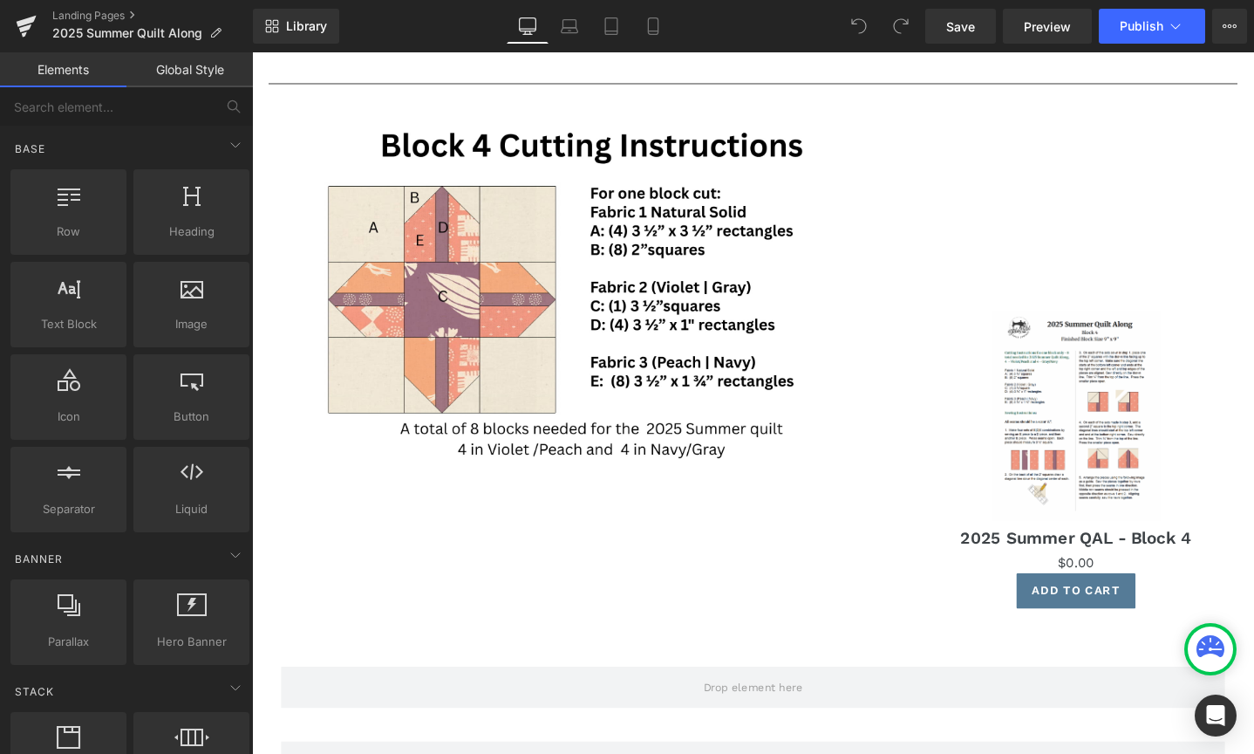
scroll to position [3245, 0]
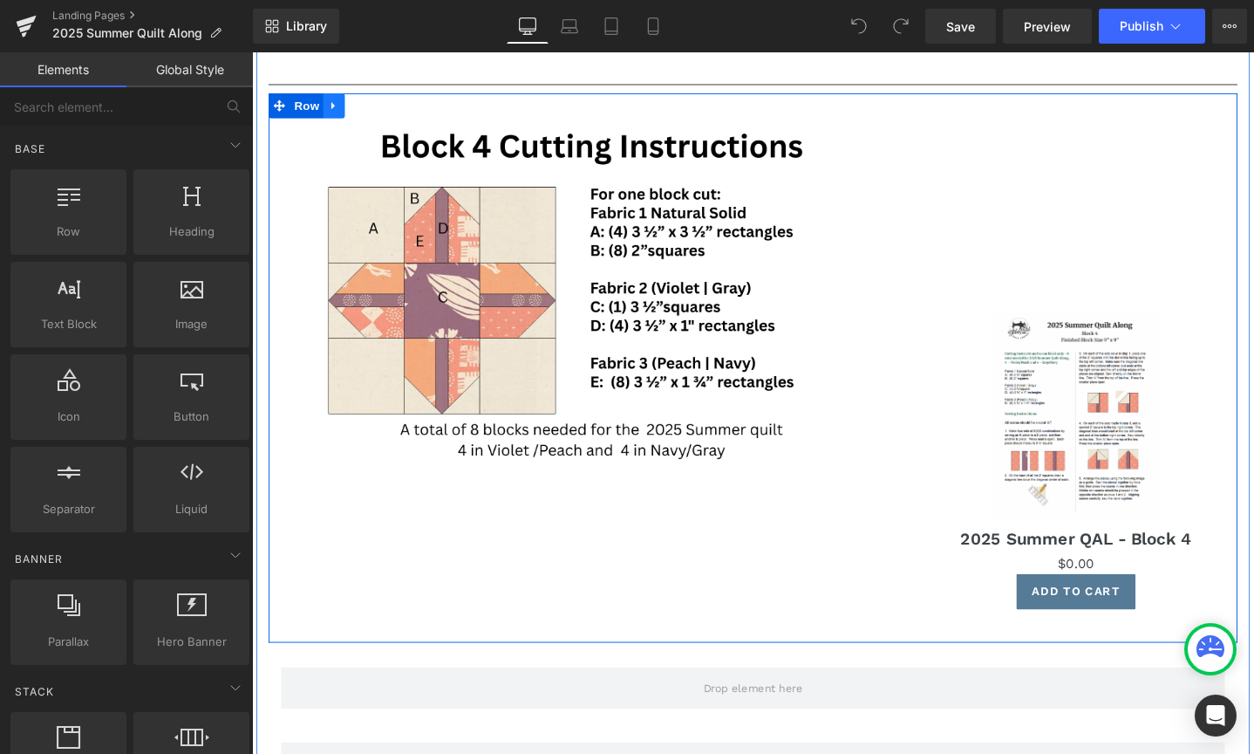
click at [340, 99] on link at bounding box center [338, 108] width 23 height 26
click at [362, 107] on icon at bounding box center [361, 108] width 12 height 12
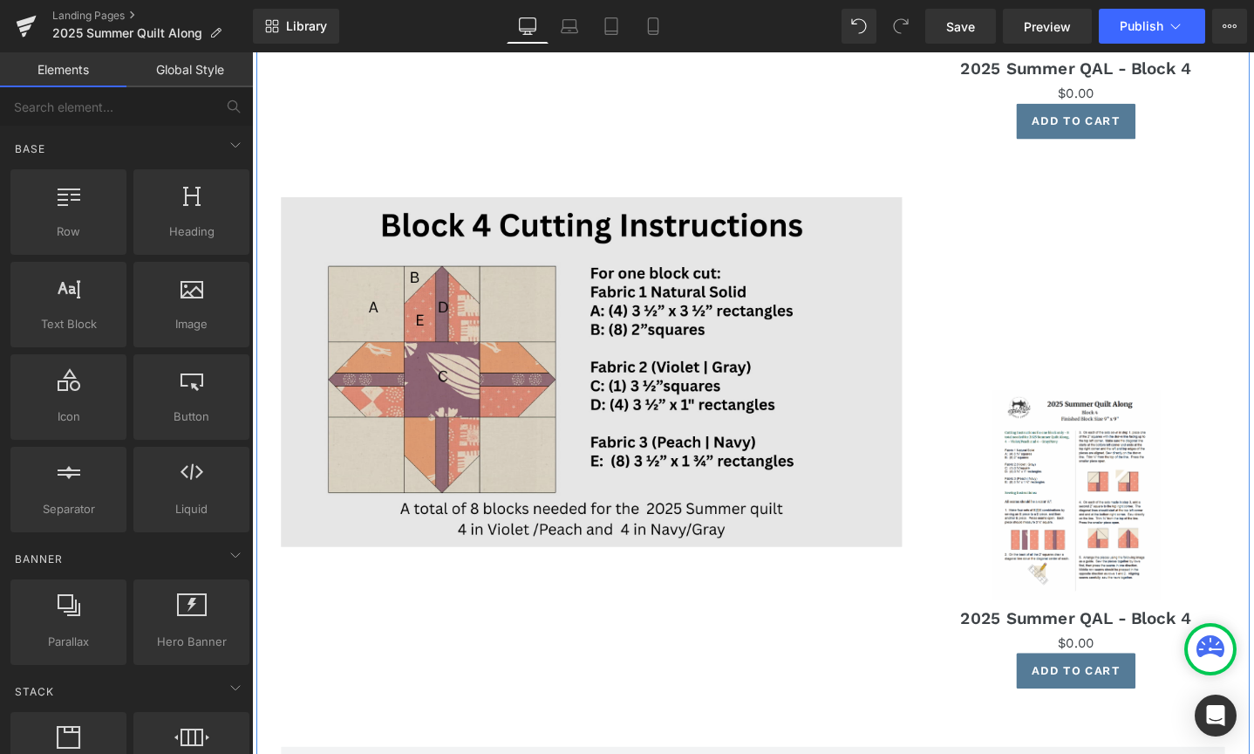
scroll to position [3797, 0]
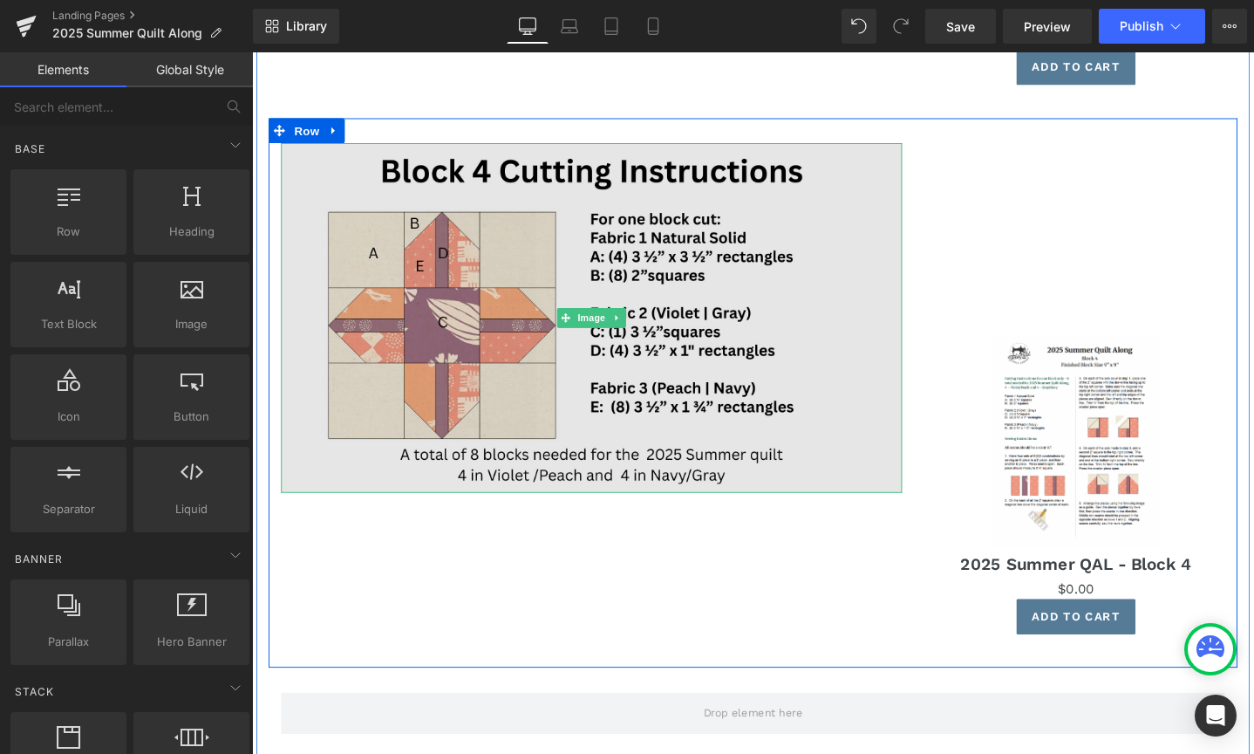
click at [590, 394] on img at bounding box center [610, 332] width 654 height 368
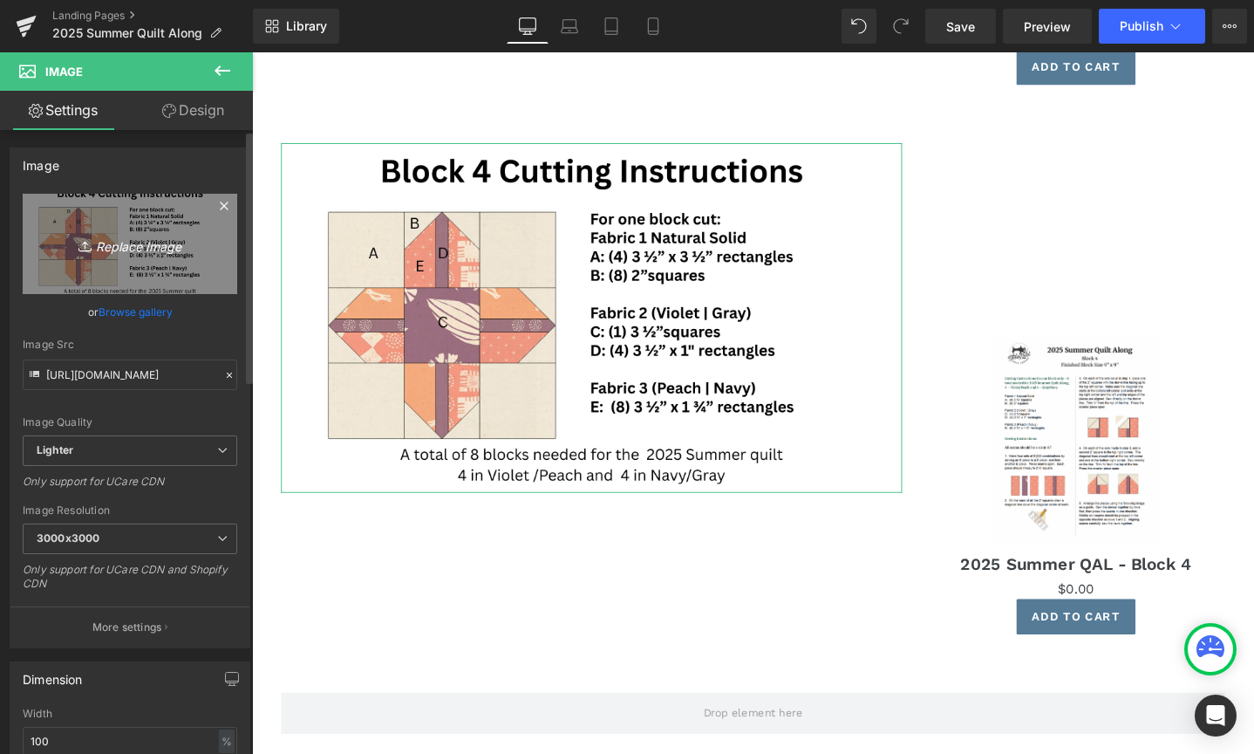
click at [133, 249] on icon "Replace Image" at bounding box center [130, 244] width 140 height 22
type input "C:\fakepath\A-28.png"
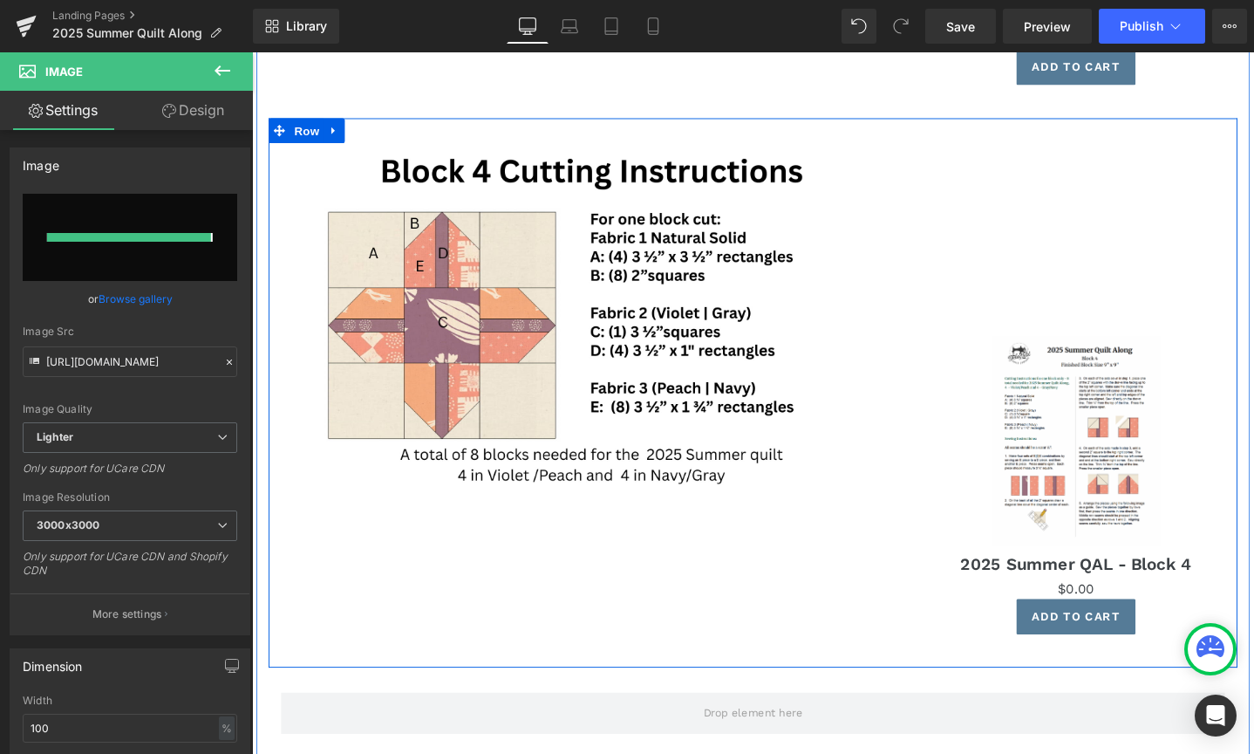
type input "[URL][DOMAIN_NAME]"
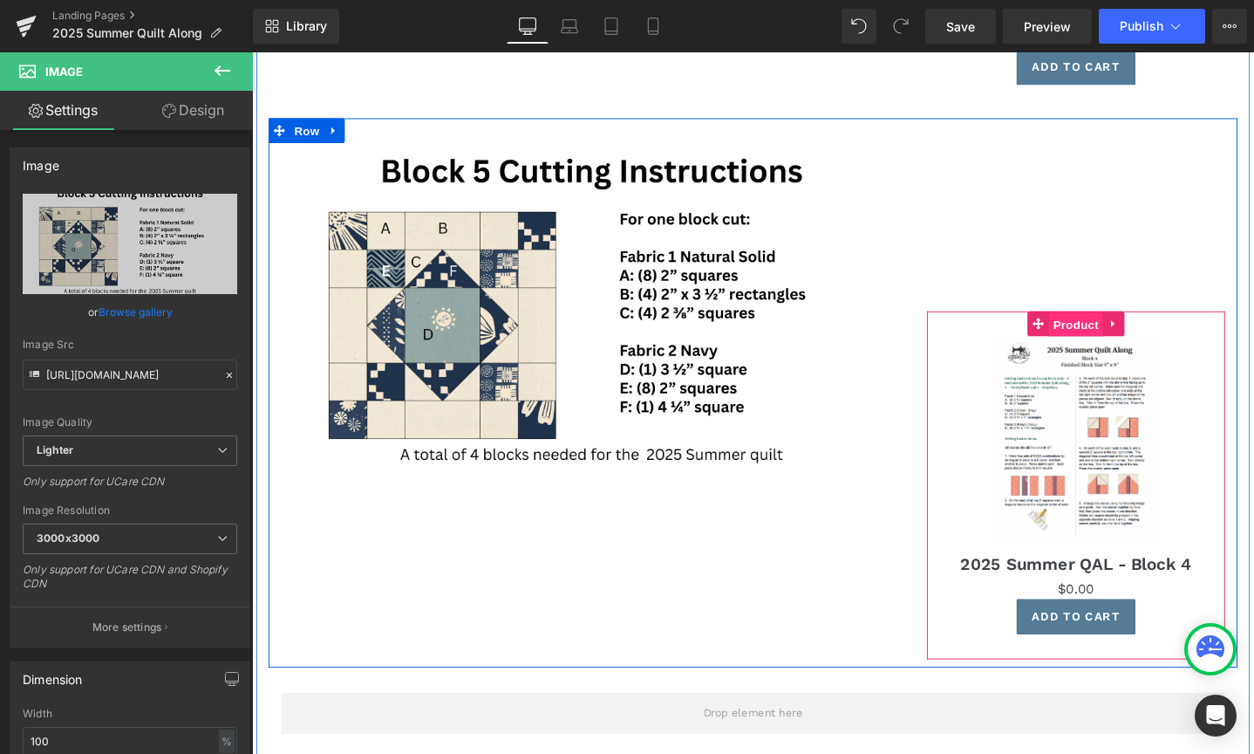
click at [1121, 334] on span "Product" at bounding box center [1119, 339] width 57 height 26
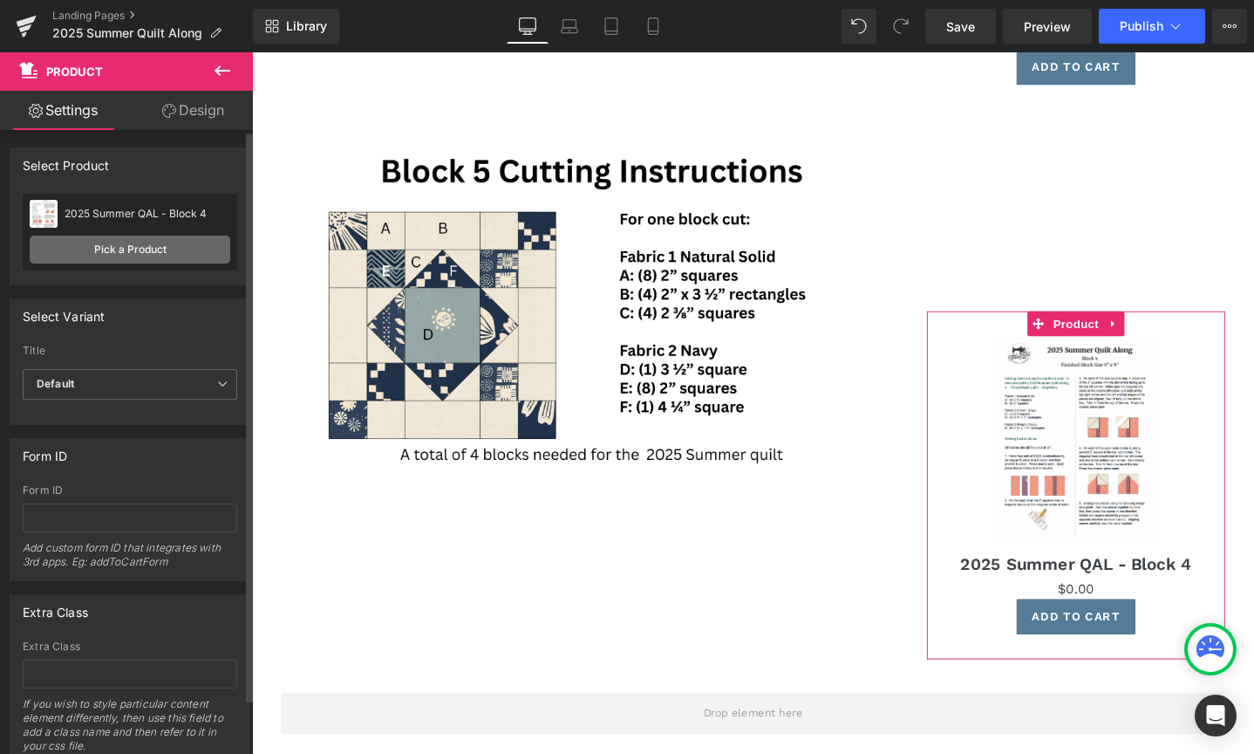
click at [145, 249] on link "Pick a Product" at bounding box center [130, 249] width 201 height 28
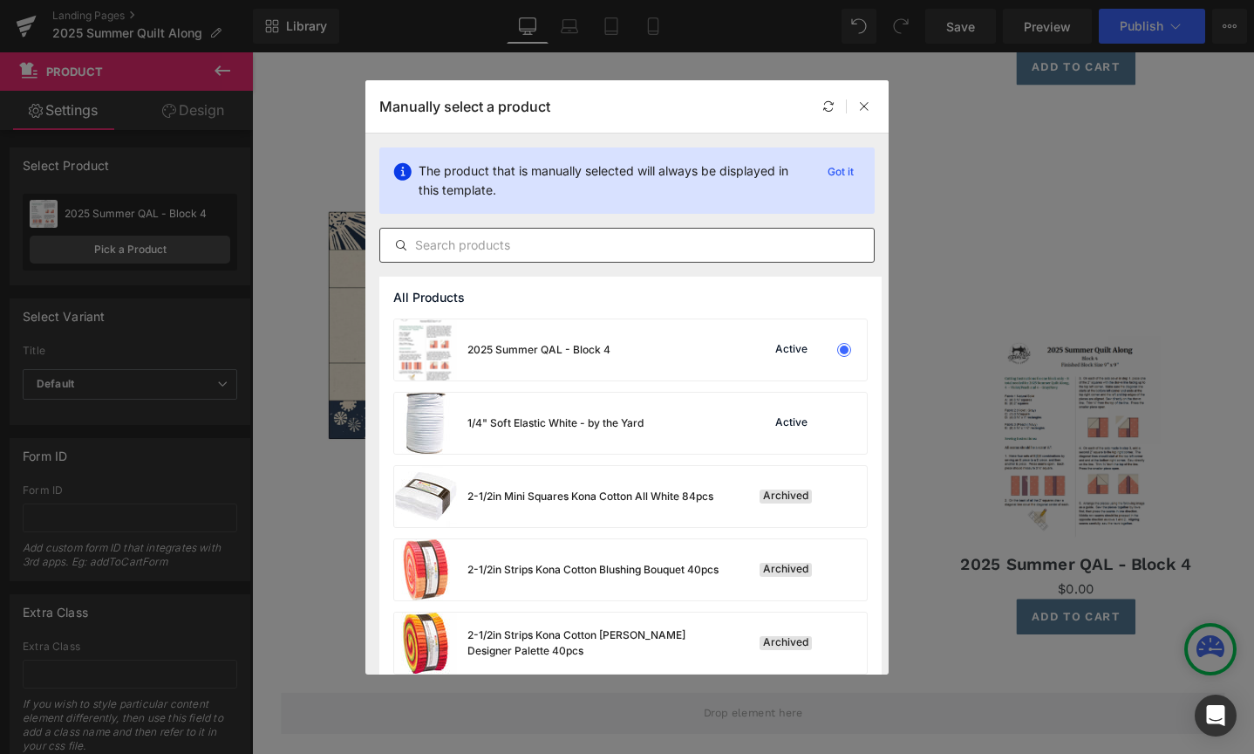
click at [447, 238] on input "text" at bounding box center [627, 245] width 494 height 21
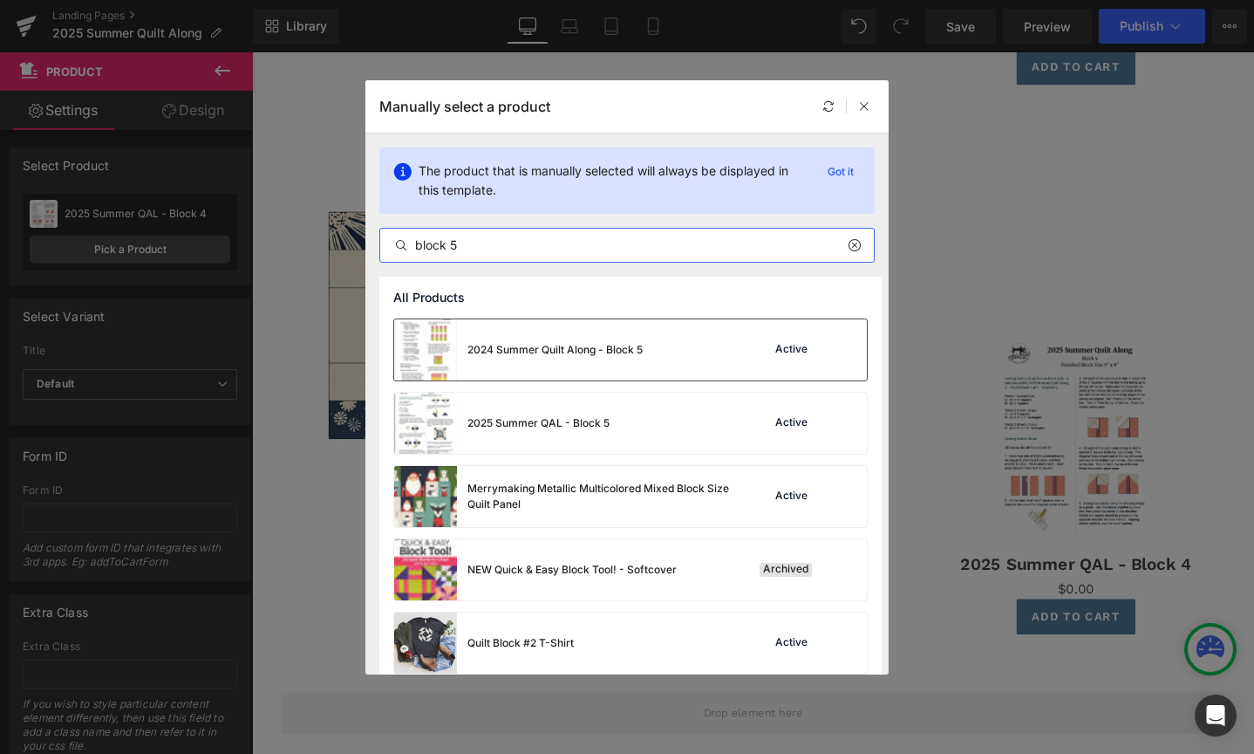
type input "block 5"
click at [596, 329] on div "2024 Summer Quilt Along - Block 5" at bounding box center [518, 349] width 249 height 61
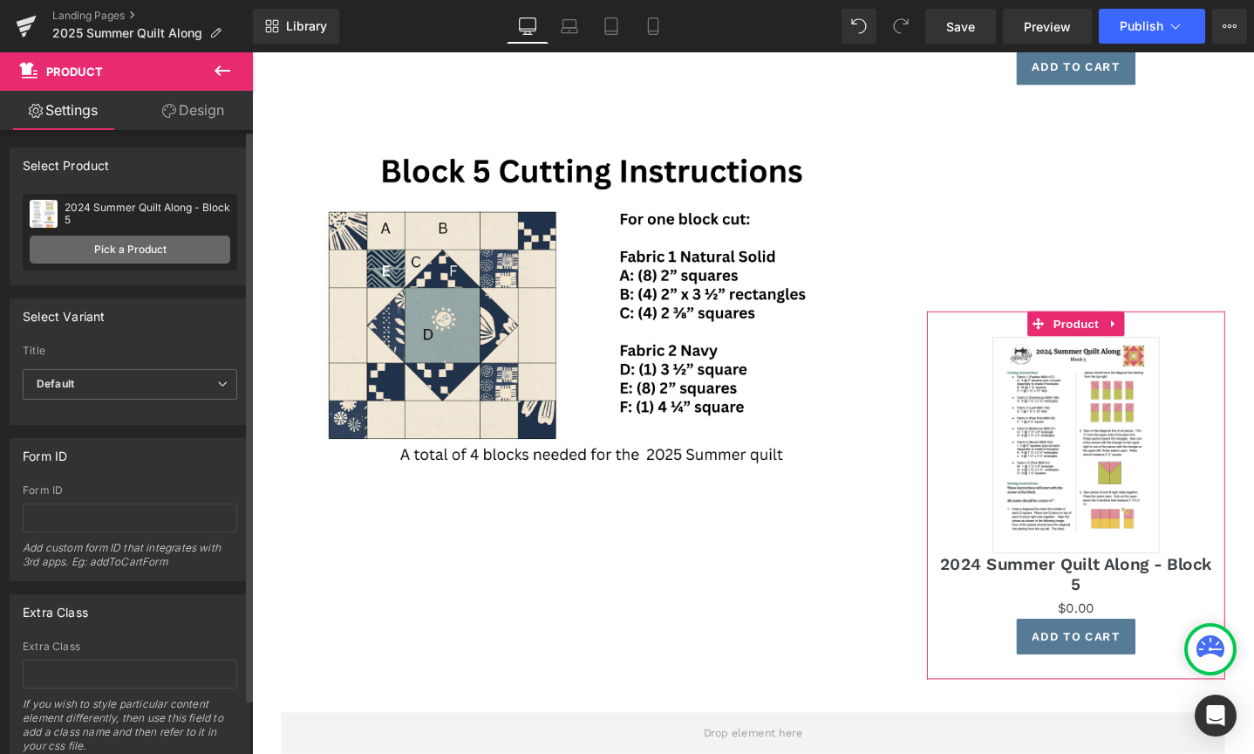
click at [139, 244] on link "Pick a Product" at bounding box center [130, 249] width 201 height 28
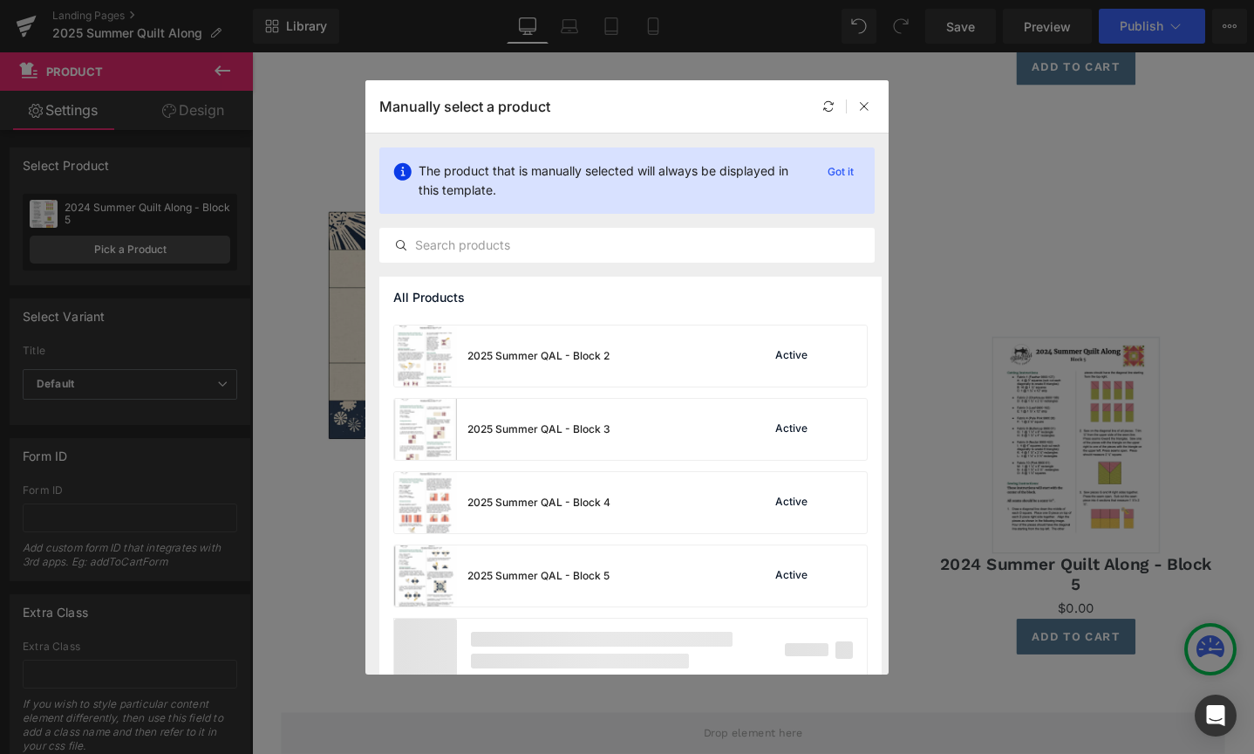
scroll to position [2634, 0]
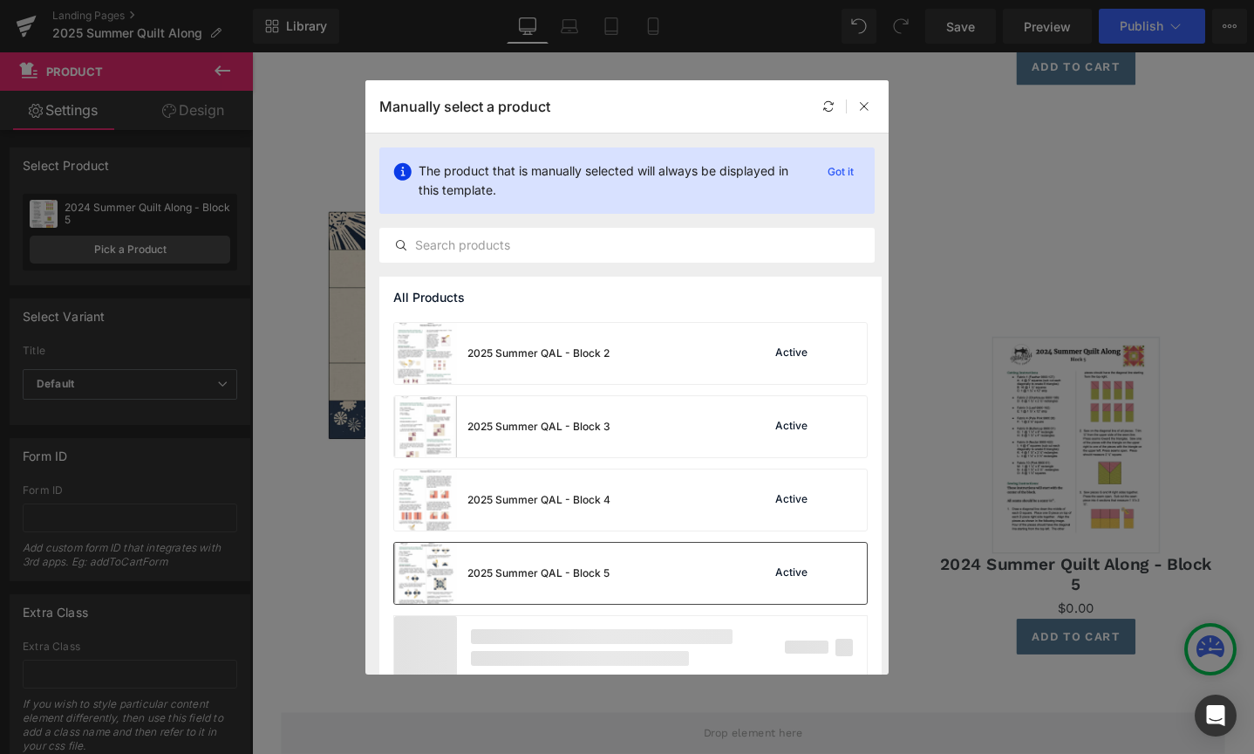
click at [632, 549] on div "2025 Summer QAL - Block 5 Active" at bounding box center [630, 572] width 473 height 61
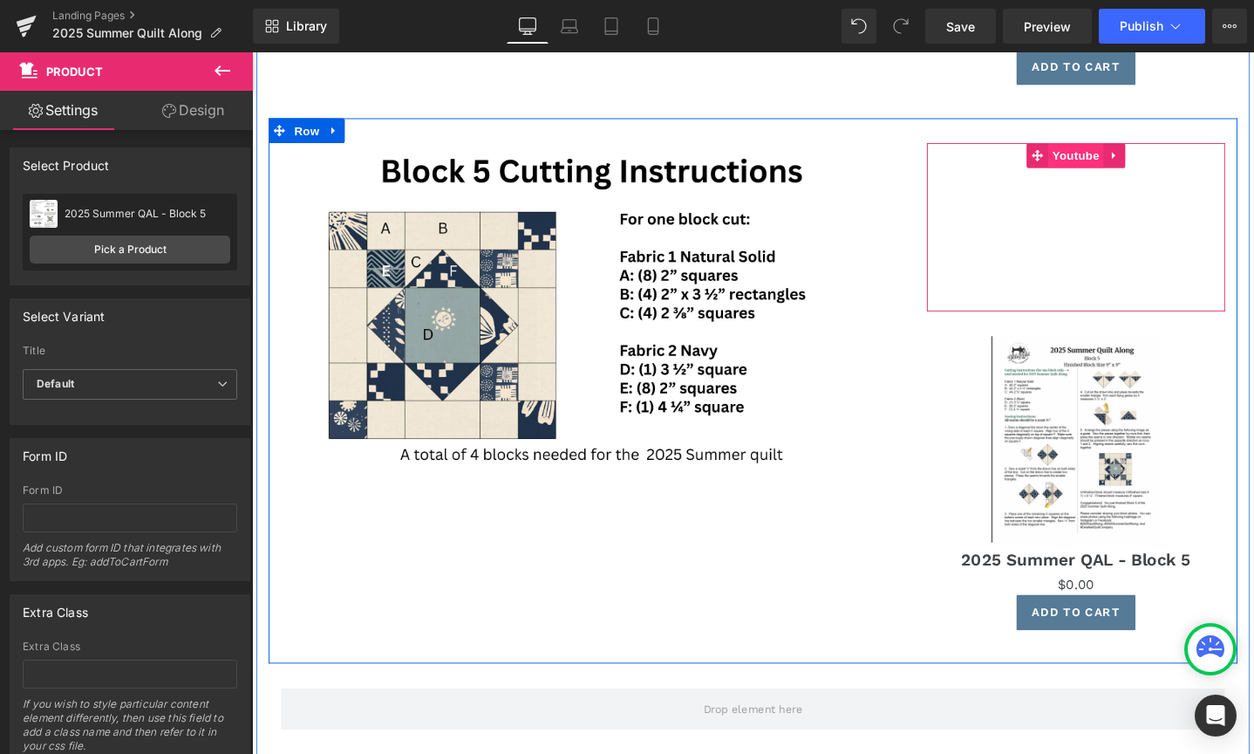
click at [1129, 161] on span "Youtube" at bounding box center [1119, 161] width 58 height 26
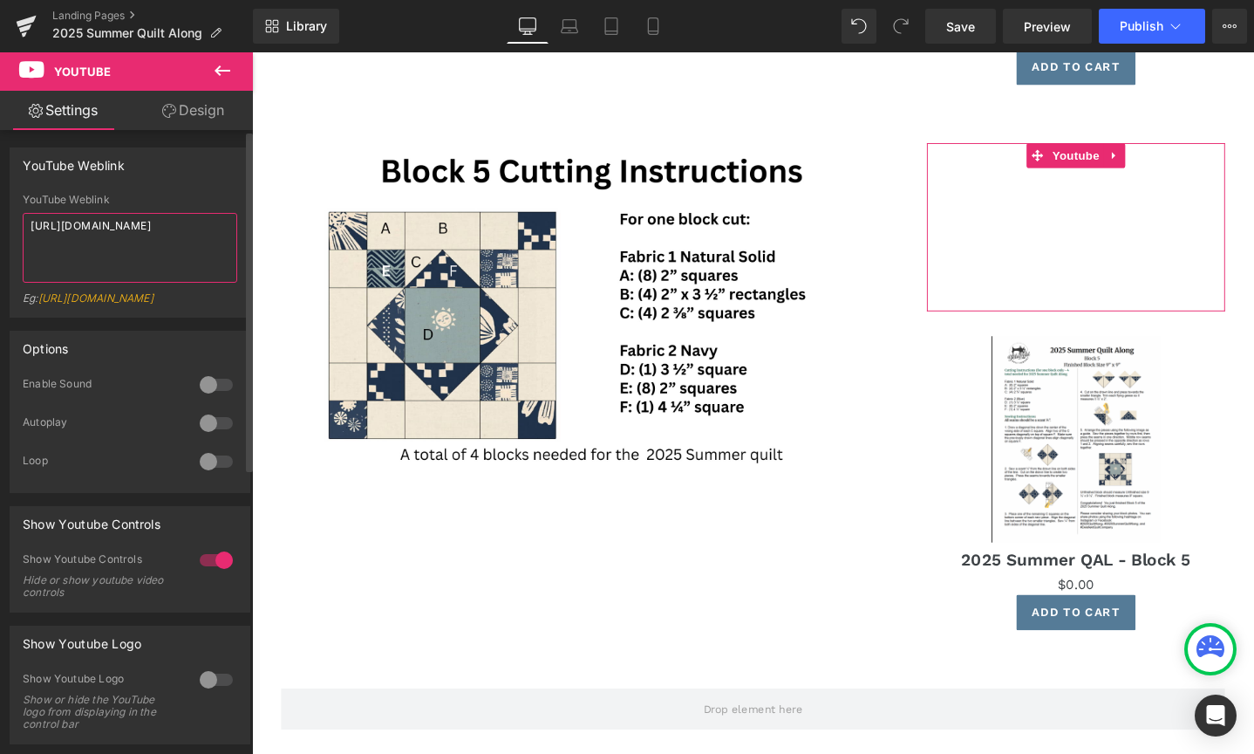
click at [210, 239] on textarea "[URL][DOMAIN_NAME]" at bounding box center [130, 248] width 215 height 70
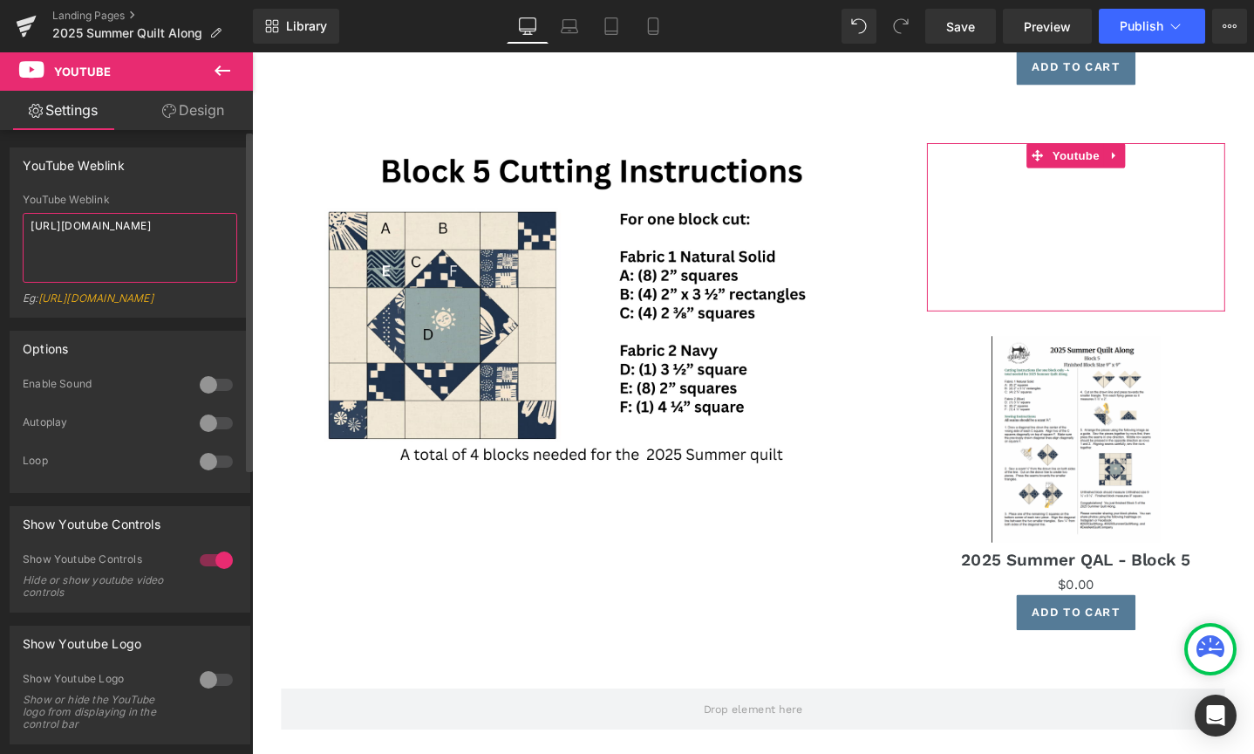
drag, startPoint x: 210, startPoint y: 239, endPoint x: 0, endPoint y: 216, distance: 211.4
click at [0, 216] on div "YouTube Weblink YouTube Weblink [URL][DOMAIN_NAME] Eg: [URL][DOMAIN_NAME]" at bounding box center [130, 225] width 261 height 183
paste textarea "C8xghTKa1fo"
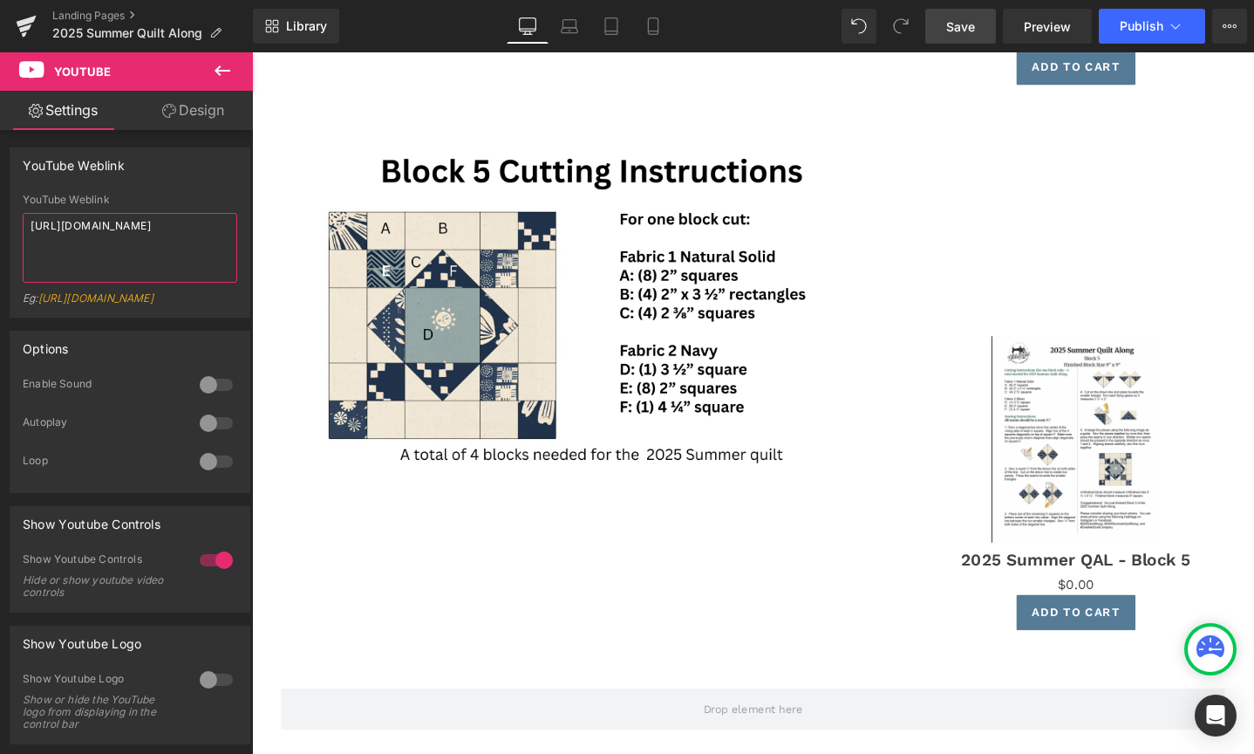
type textarea "[URL][DOMAIN_NAME]"
click at [974, 12] on link "Save" at bounding box center [960, 26] width 71 height 35
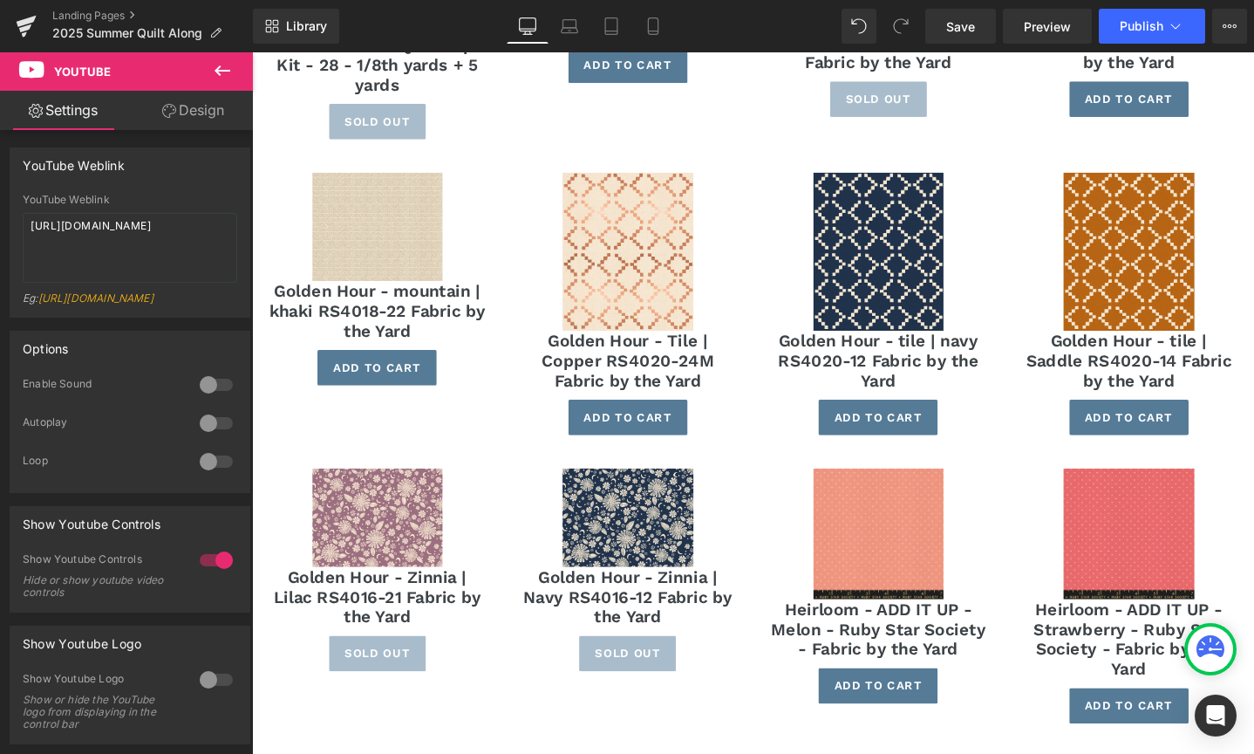
scroll to position [4859, 0]
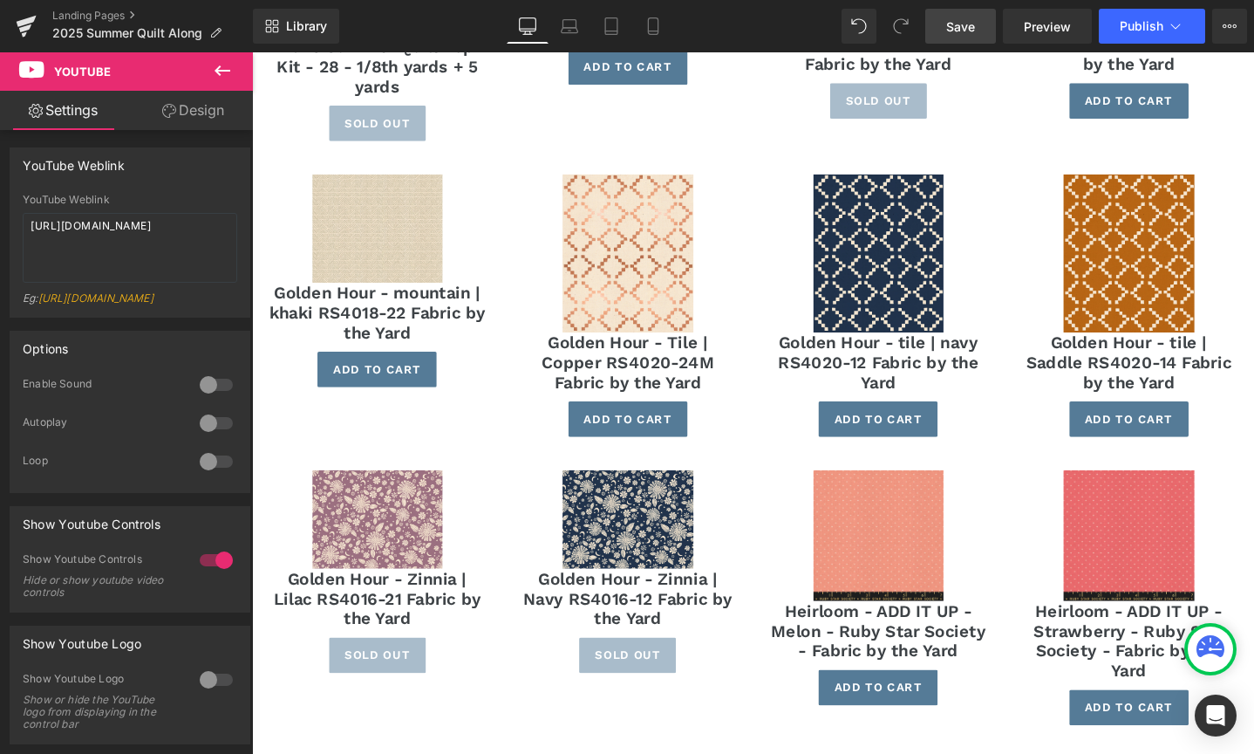
click at [952, 37] on link "Save" at bounding box center [960, 26] width 71 height 35
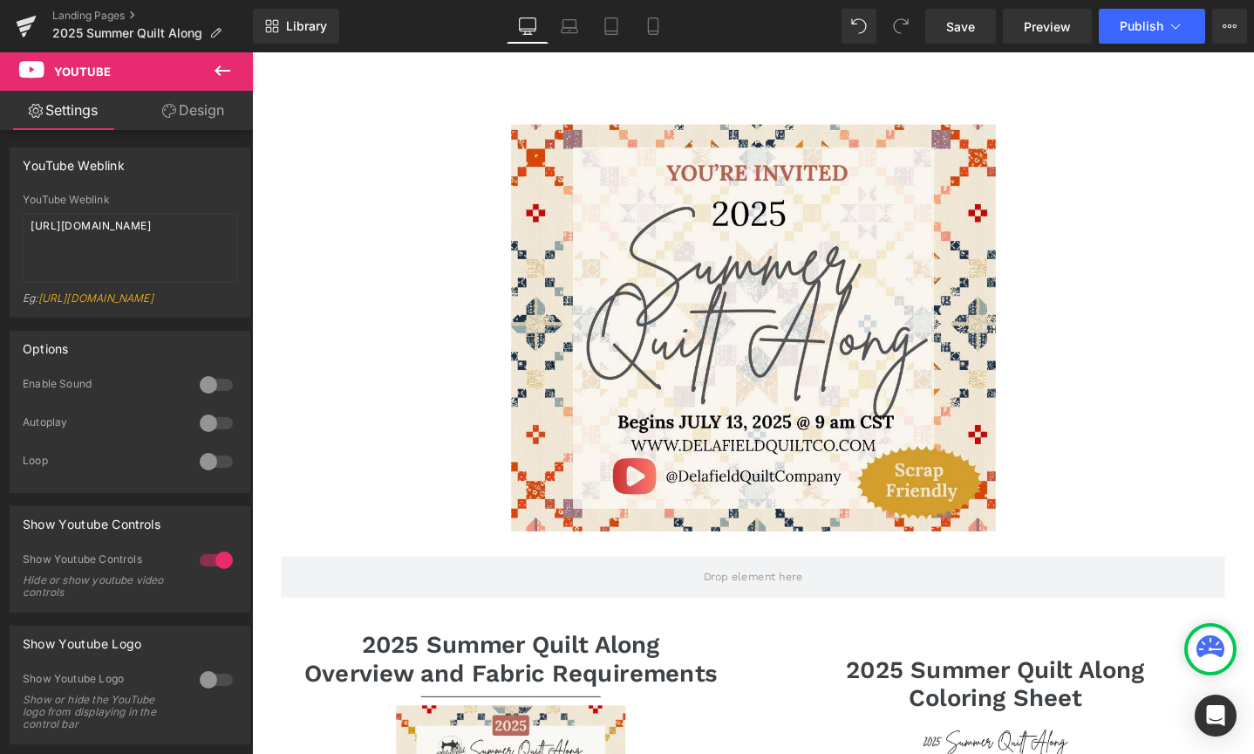
scroll to position [0, 0]
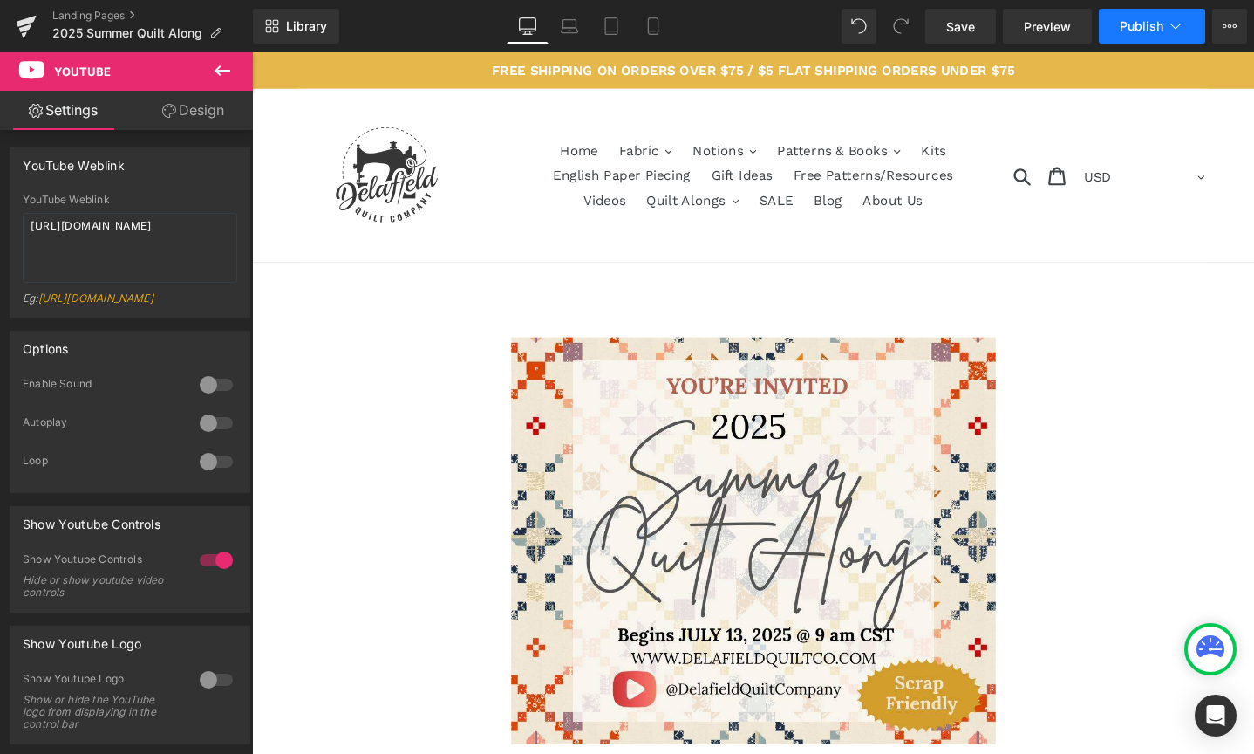
click at [1139, 19] on span "Publish" at bounding box center [1142, 26] width 44 height 14
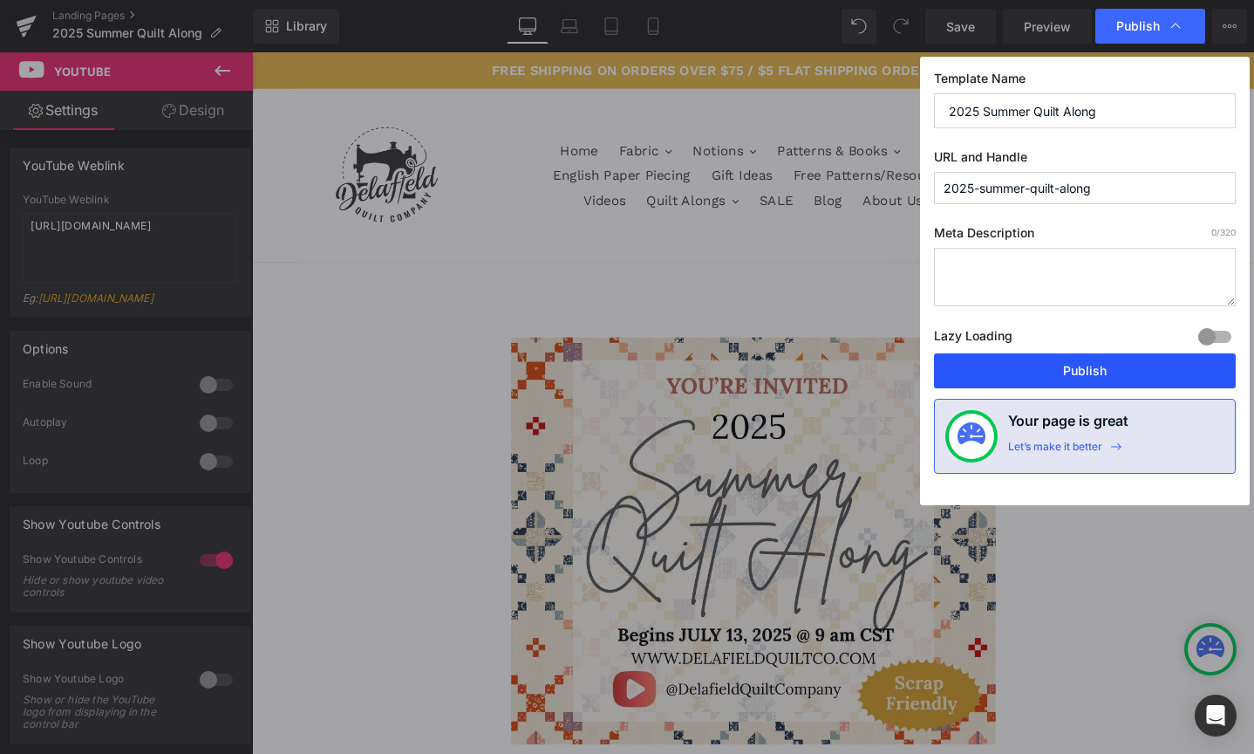
click at [1061, 383] on button "Publish" at bounding box center [1085, 370] width 302 height 35
